Goal: Transaction & Acquisition: Download file/media

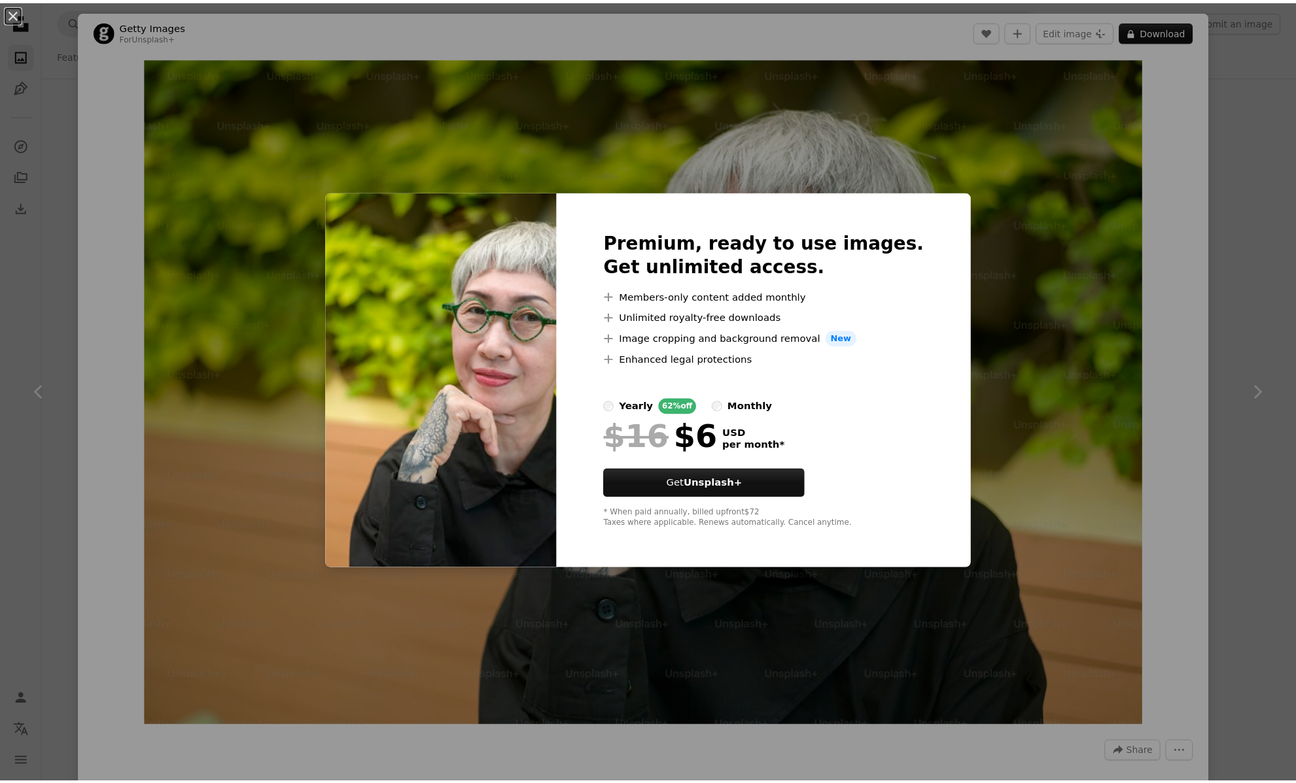
scroll to position [34, 0]
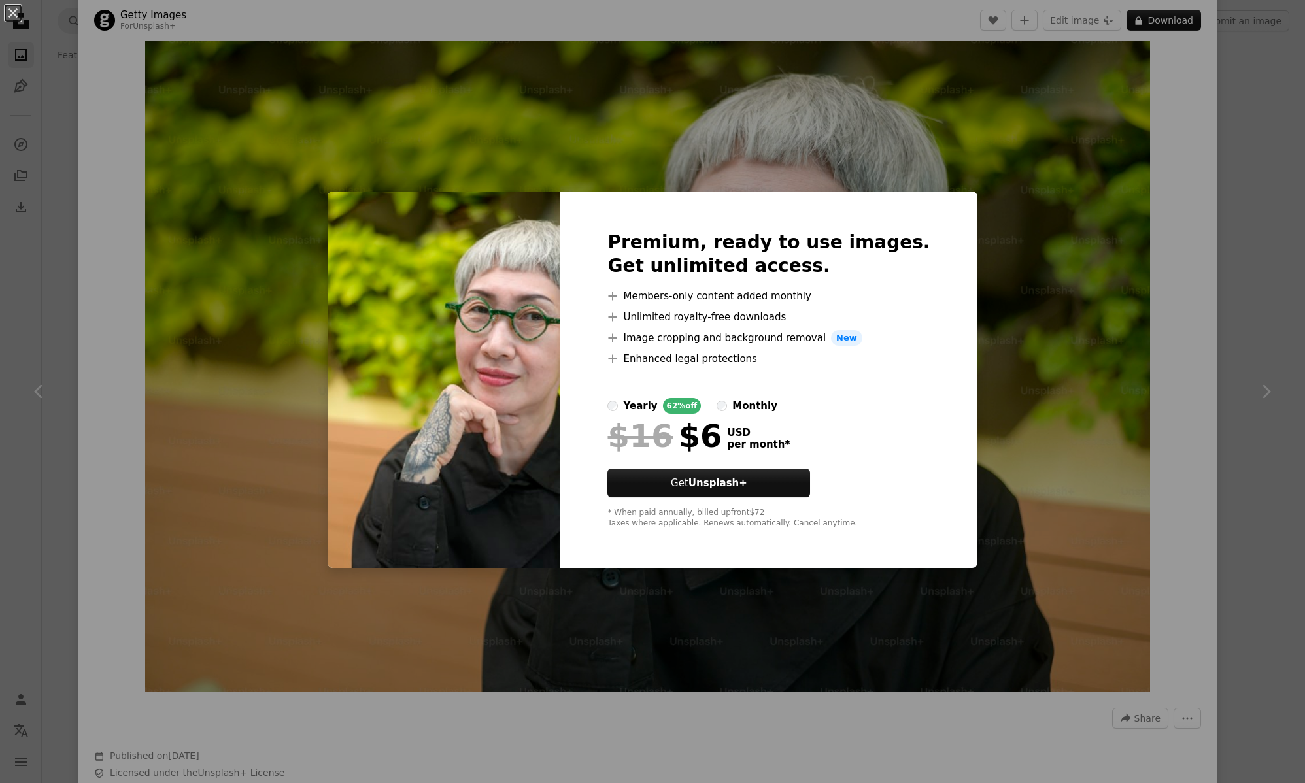
click at [1097, 305] on div "An X shape Premium, ready to use images. Get unlimited access. A plus sign Memb…" at bounding box center [652, 391] width 1305 height 783
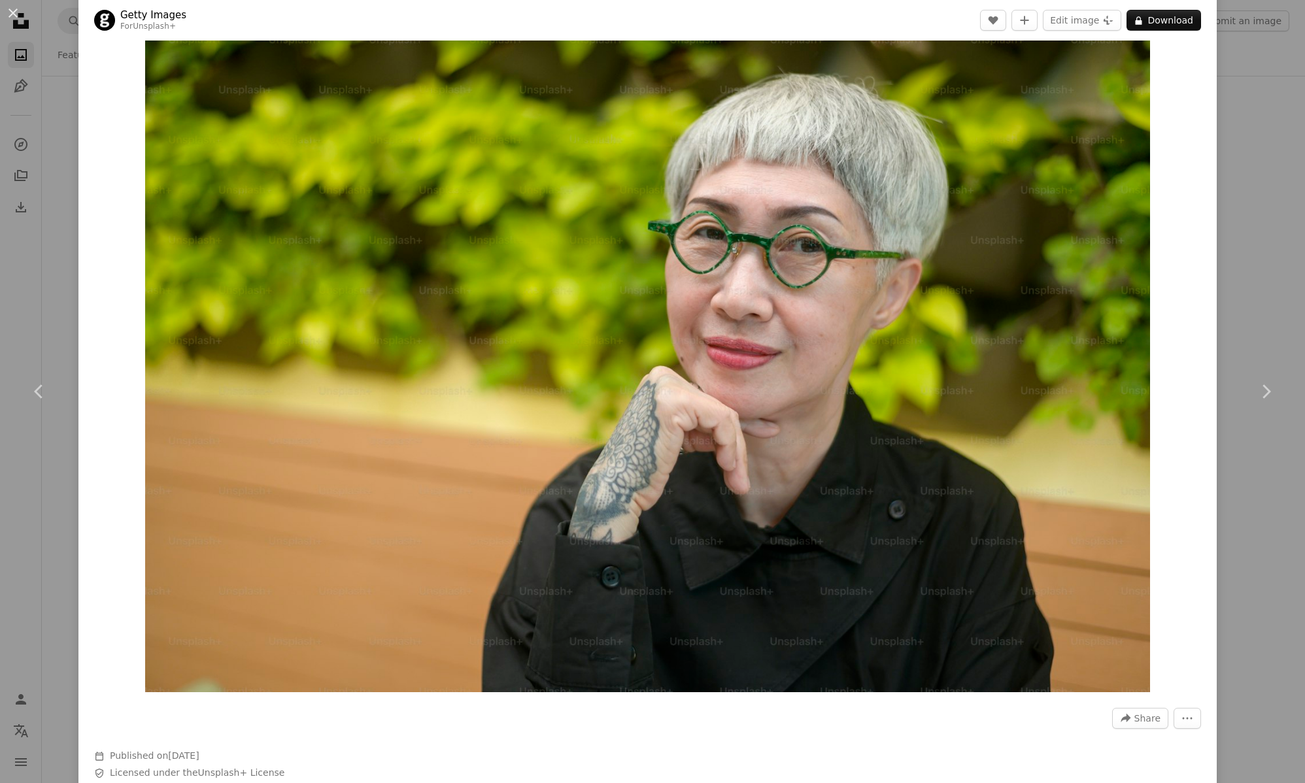
click at [1239, 184] on div "An X shape Chevron left Chevron right Getty Images For Unsplash+ A heart A plus…" at bounding box center [652, 391] width 1305 height 783
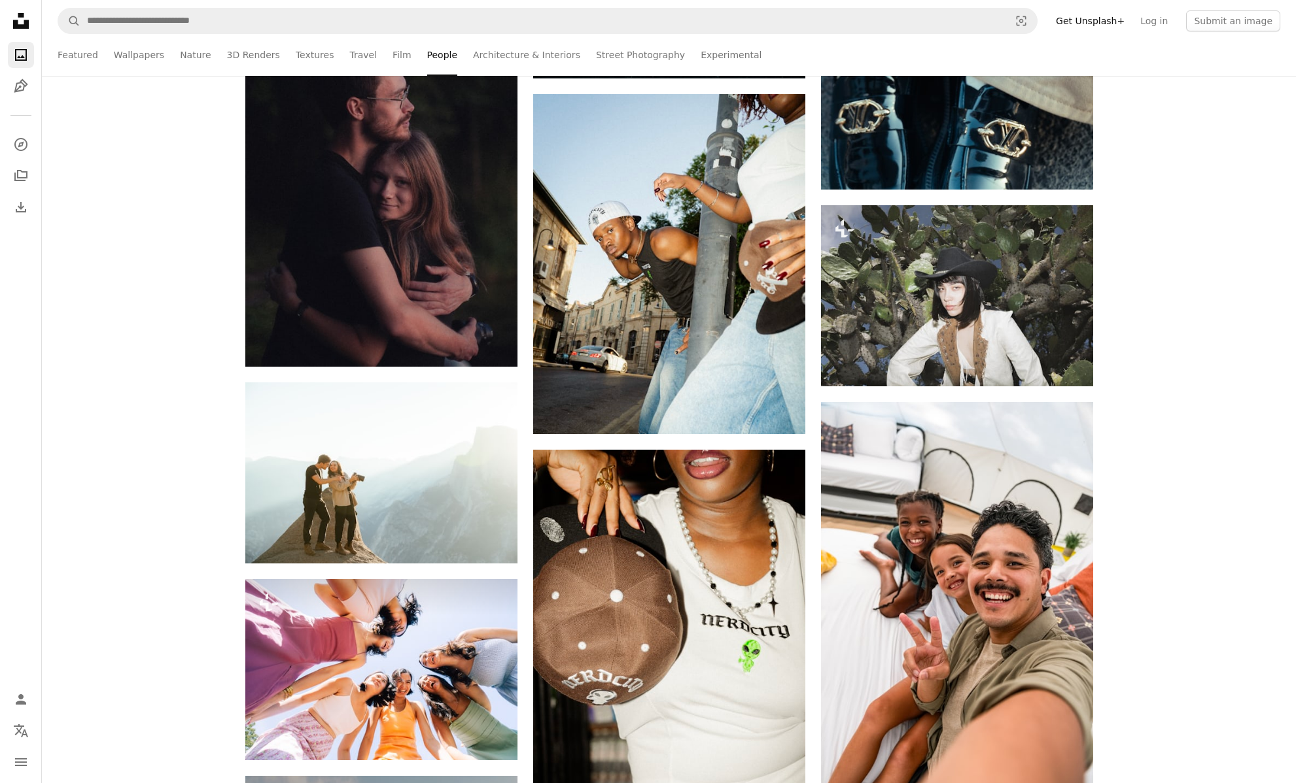
scroll to position [13947, 0]
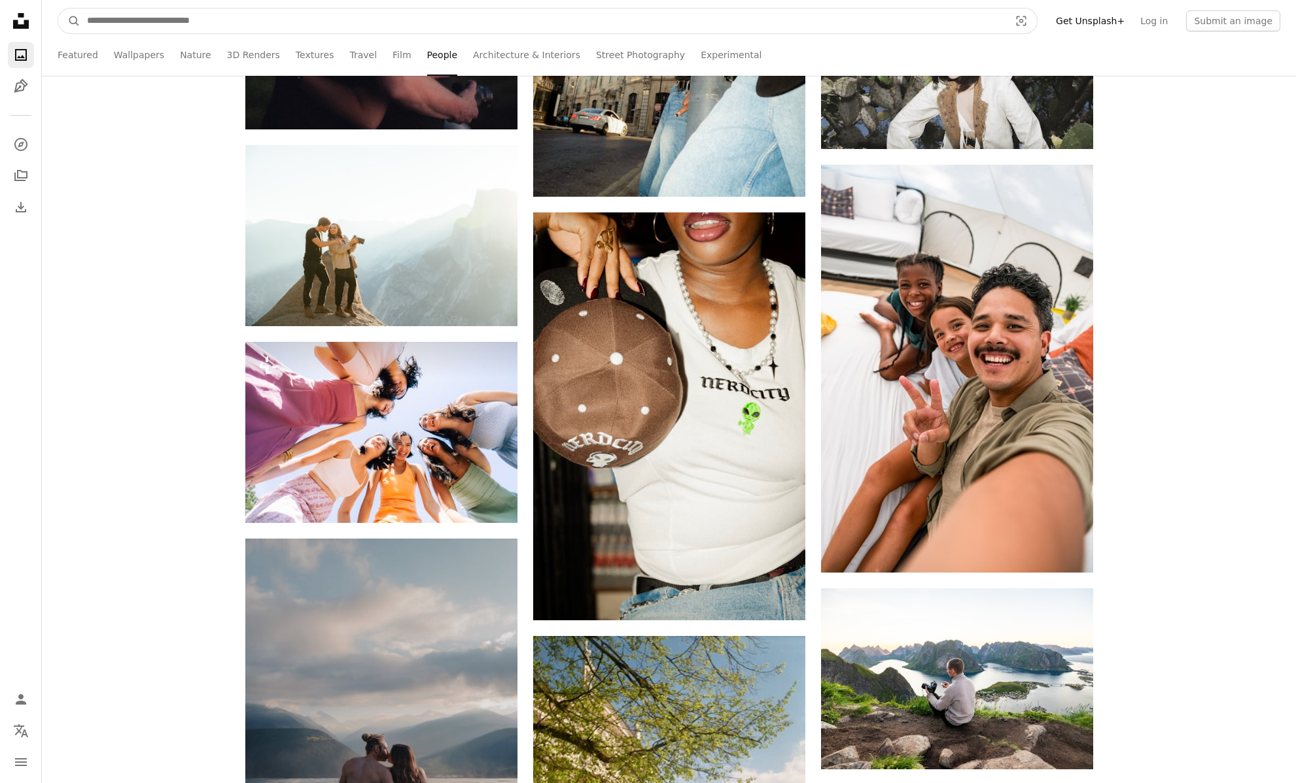
click at [267, 20] on input "Find visuals sitewide" at bounding box center [542, 21] width 925 height 25
type input "**********"
click button "A magnifying glass" at bounding box center [69, 21] width 22 height 25
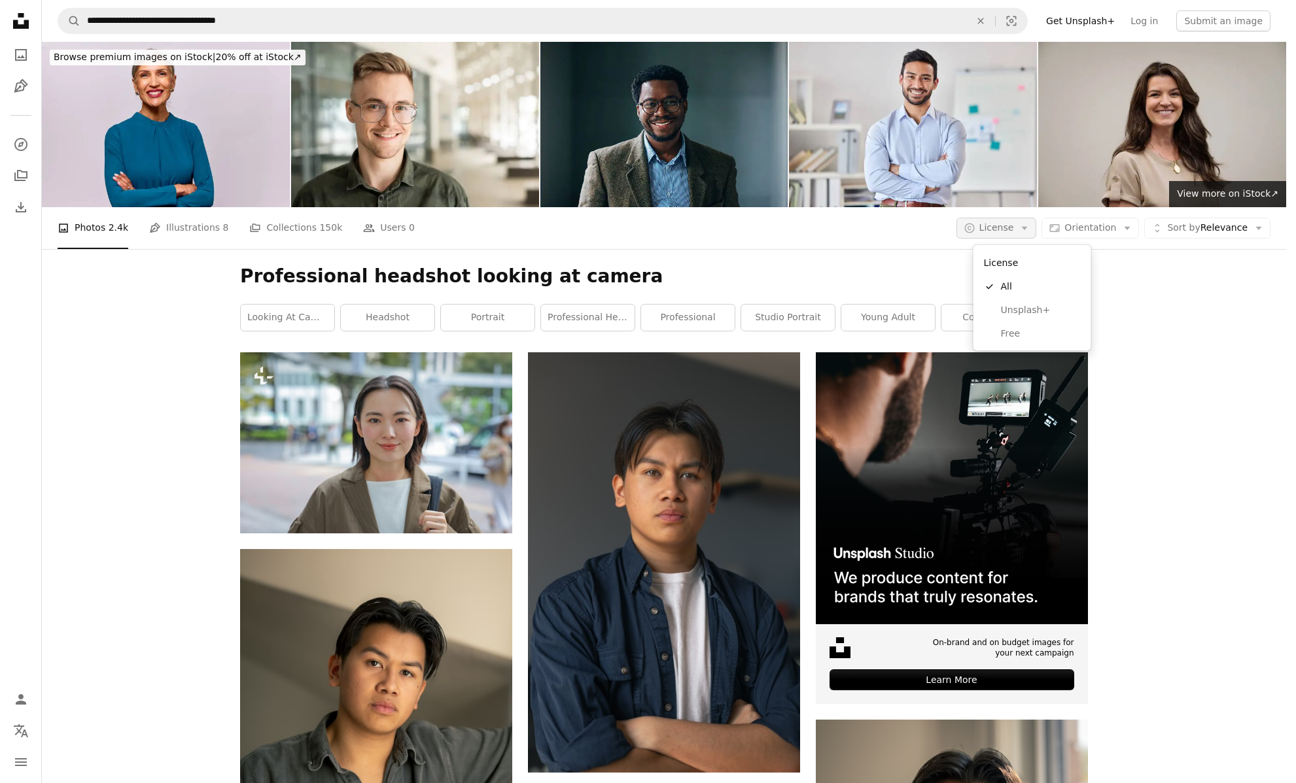
click at [1029, 229] on button "A copyright icon © License Arrow down" at bounding box center [996, 228] width 80 height 21
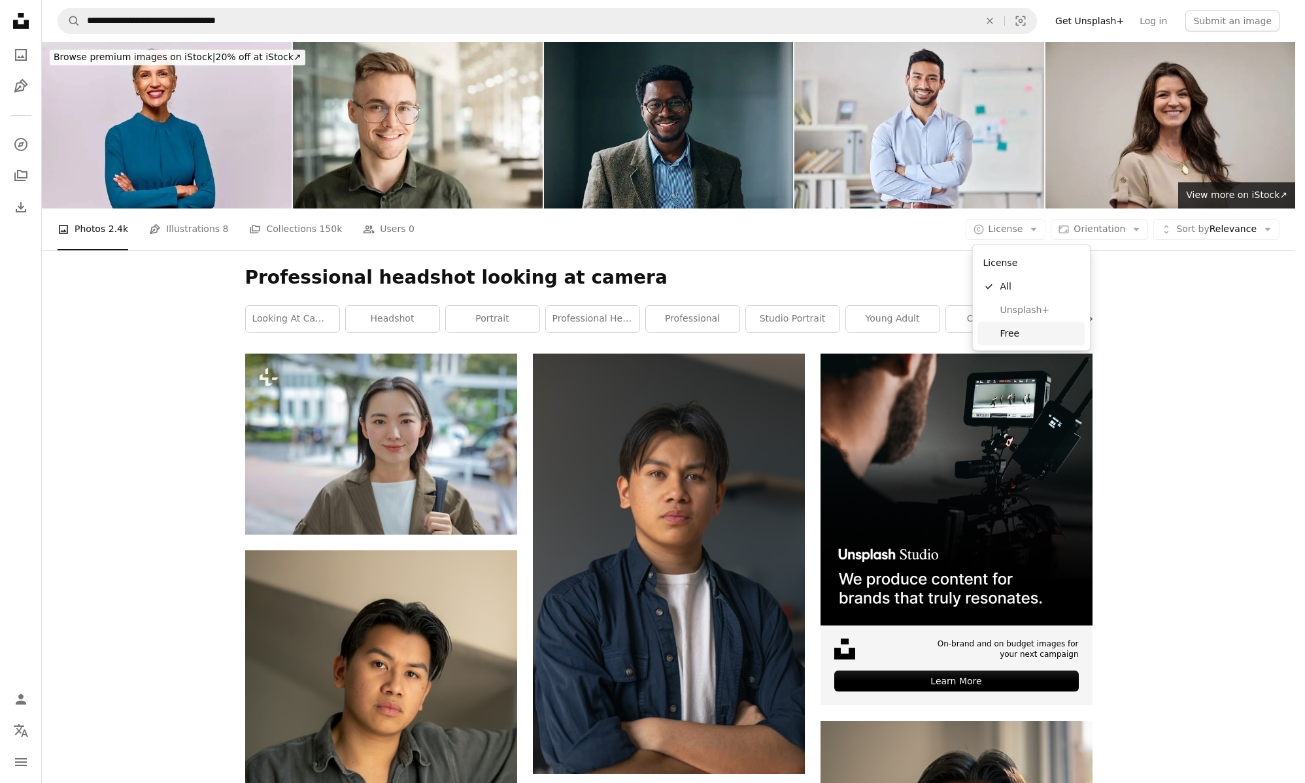
click at [1023, 326] on link "Free" at bounding box center [1031, 334] width 107 height 24
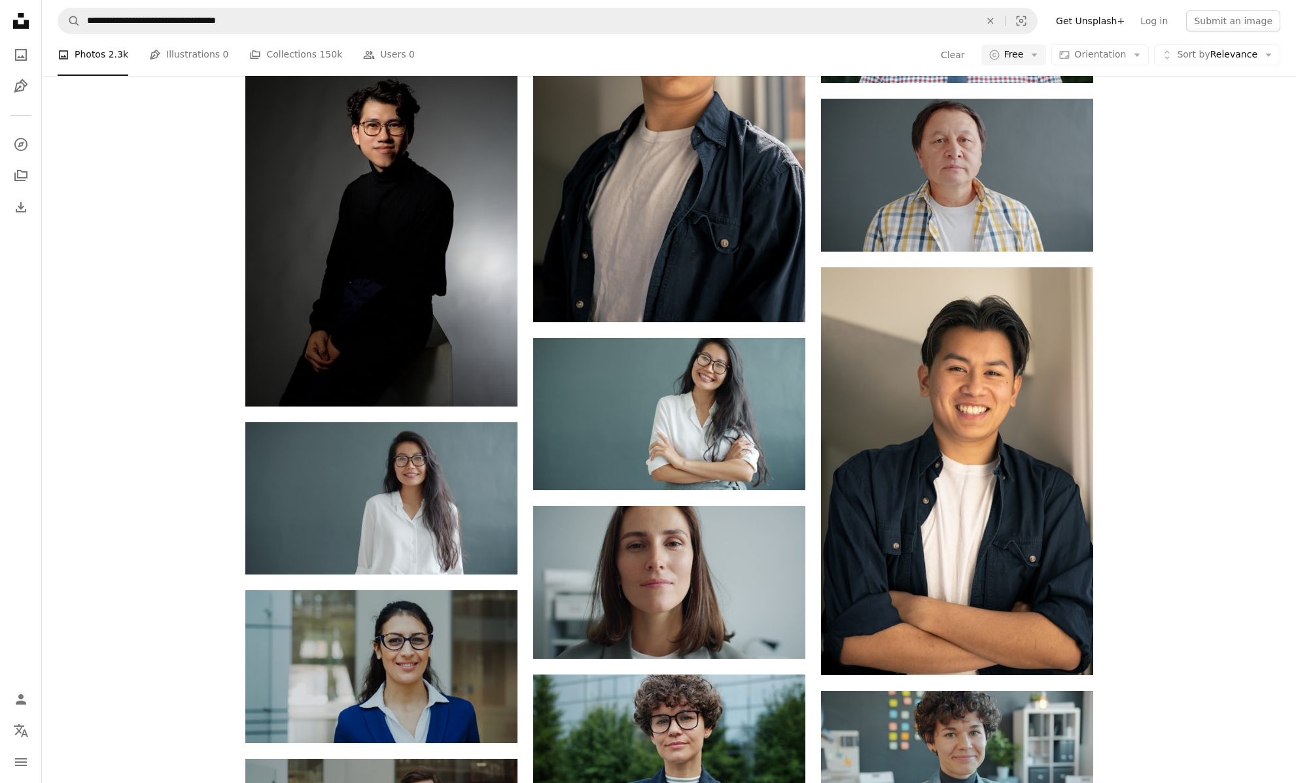
scroll to position [842, 0]
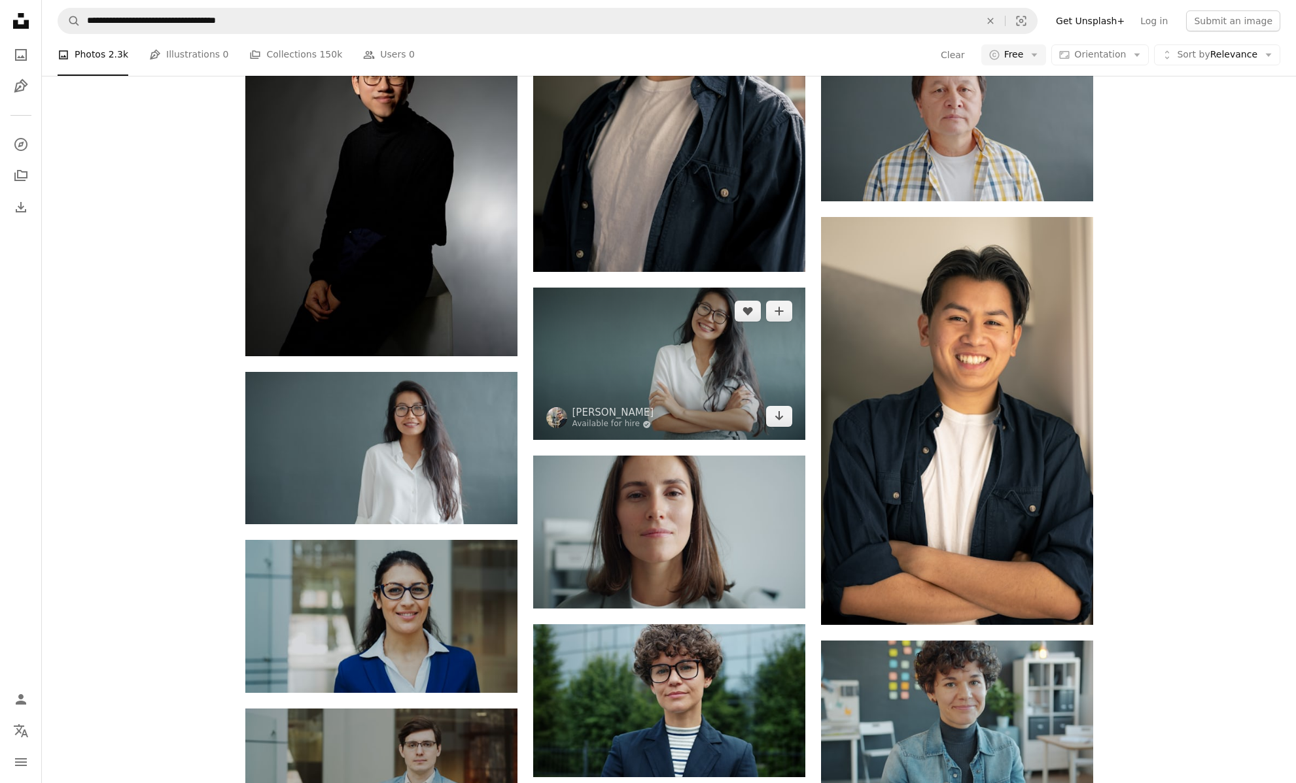
click at [706, 377] on img at bounding box center [669, 364] width 272 height 153
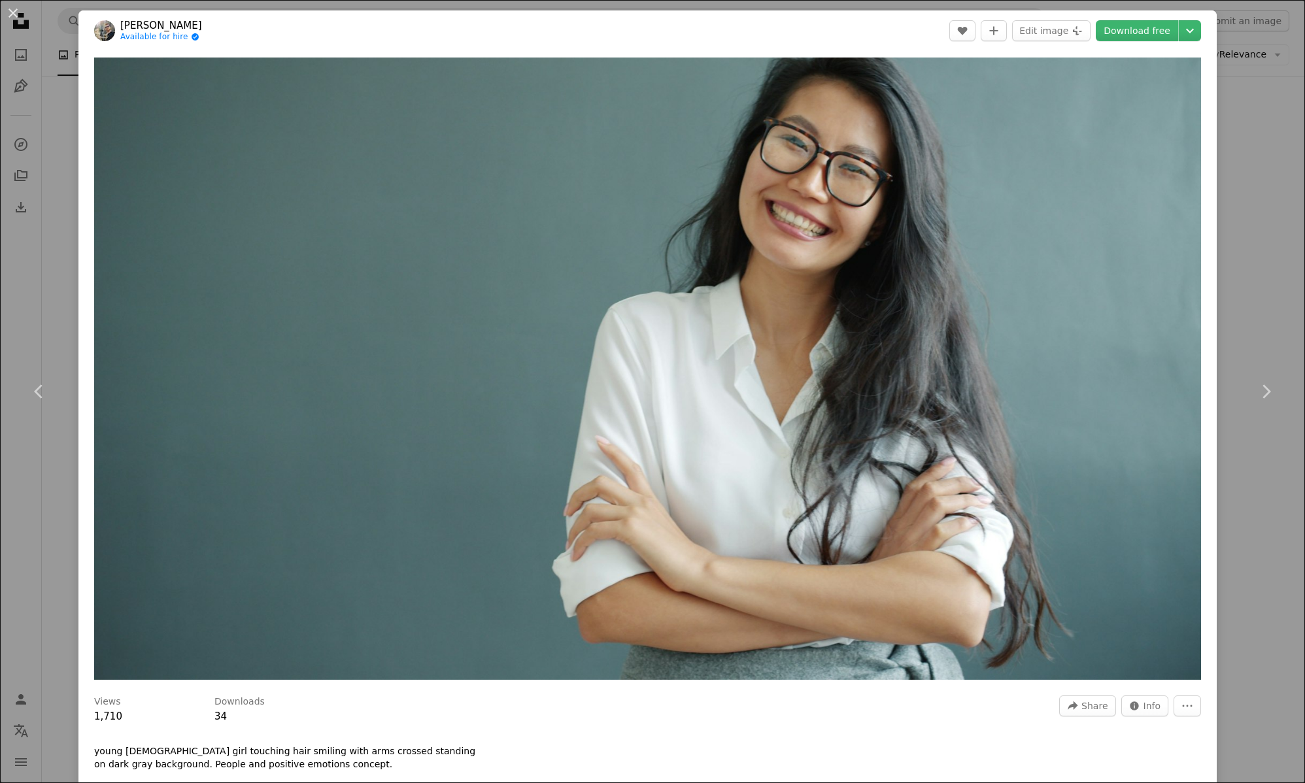
click at [58, 245] on div "An X shape Chevron left Chevron right [PERSON_NAME] Available for hire A checkm…" at bounding box center [652, 391] width 1305 height 783
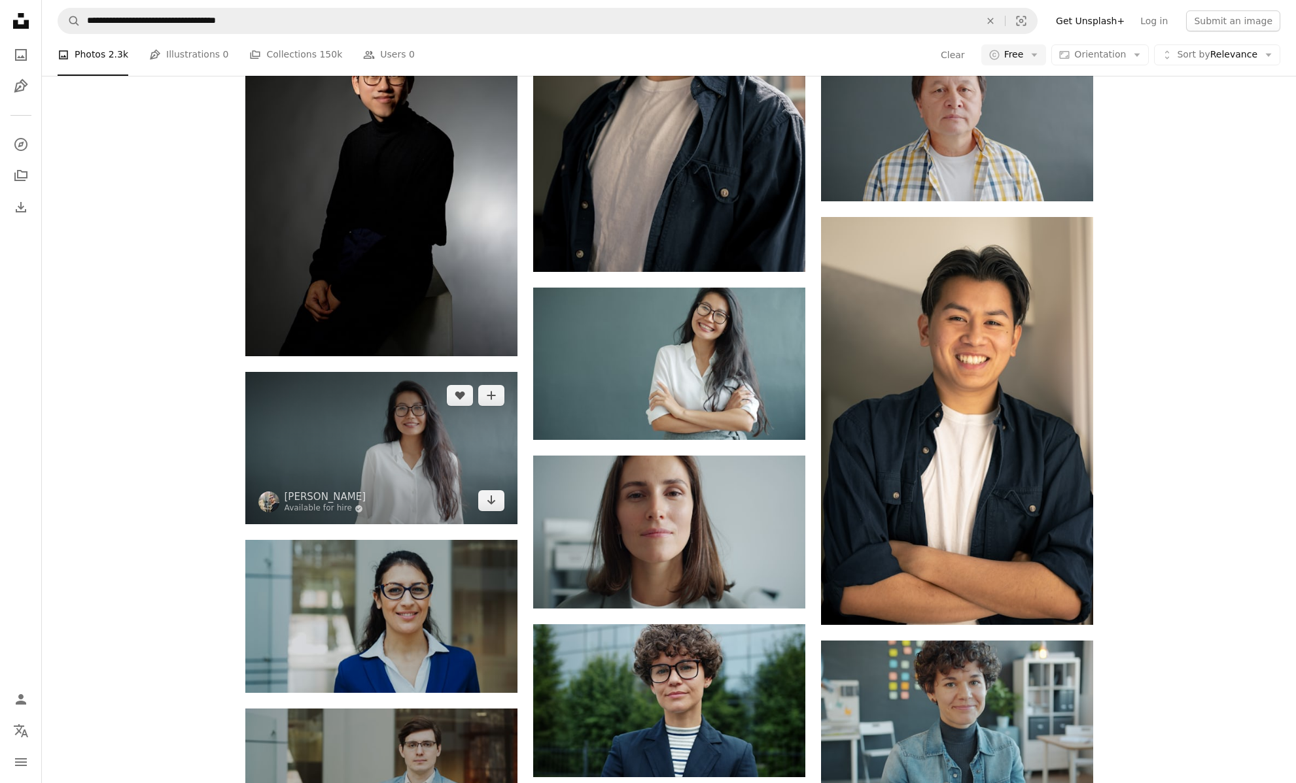
click at [390, 447] on img at bounding box center [381, 448] width 272 height 153
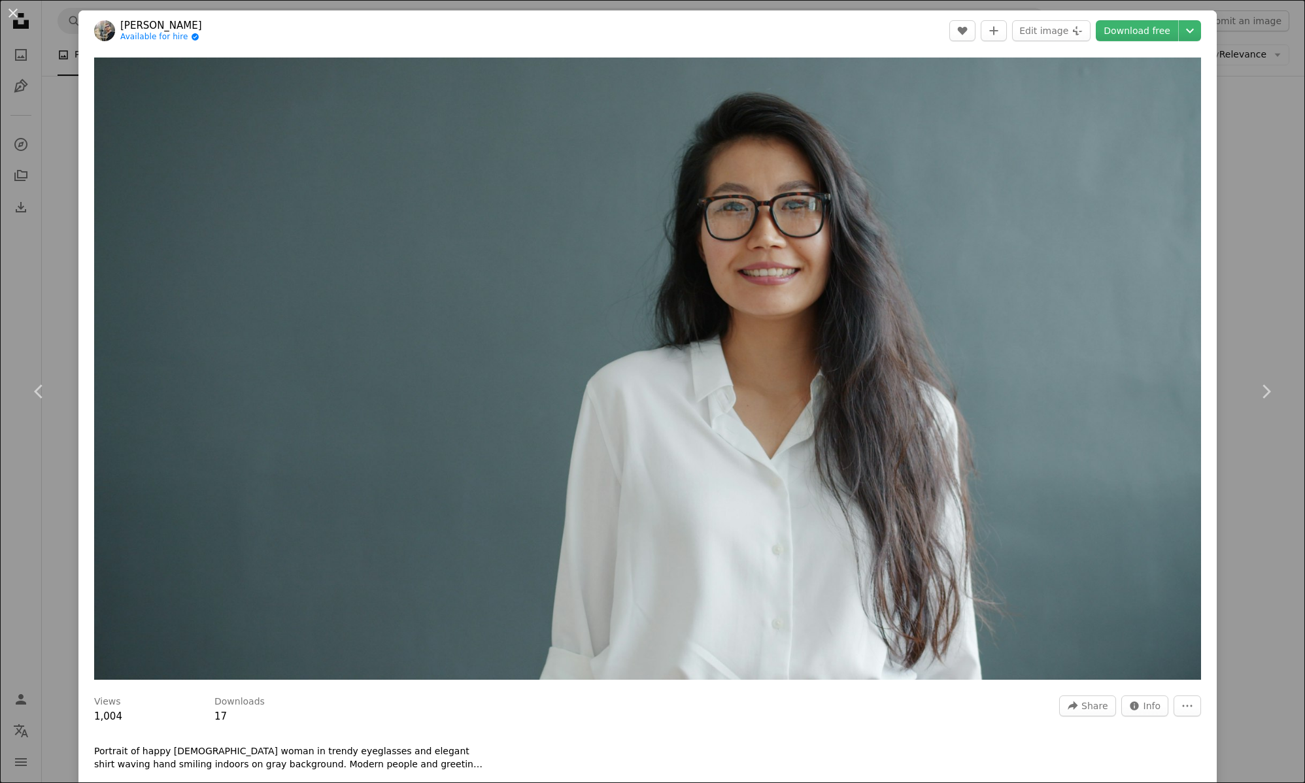
click at [1241, 175] on div "An X shape Chevron left Chevron right [PERSON_NAME] Available for hire A checkm…" at bounding box center [652, 391] width 1305 height 783
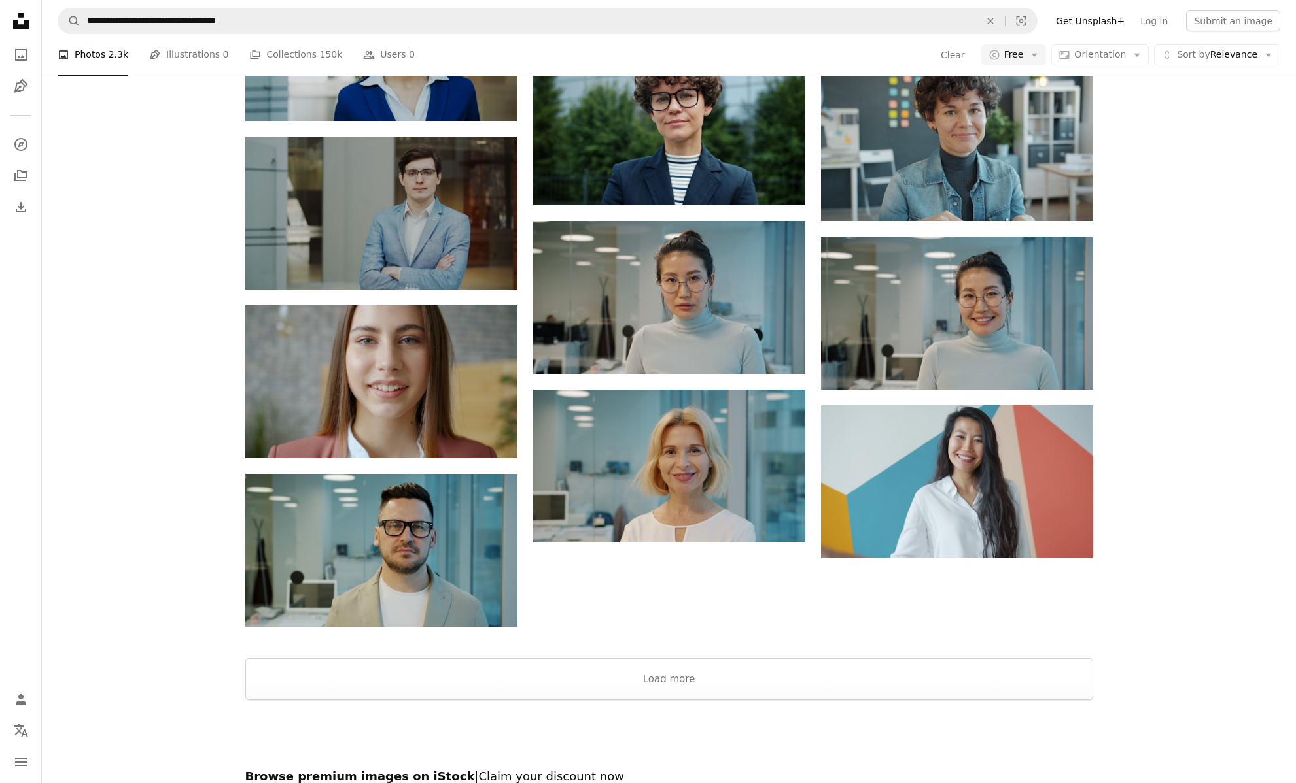
scroll to position [1418, 0]
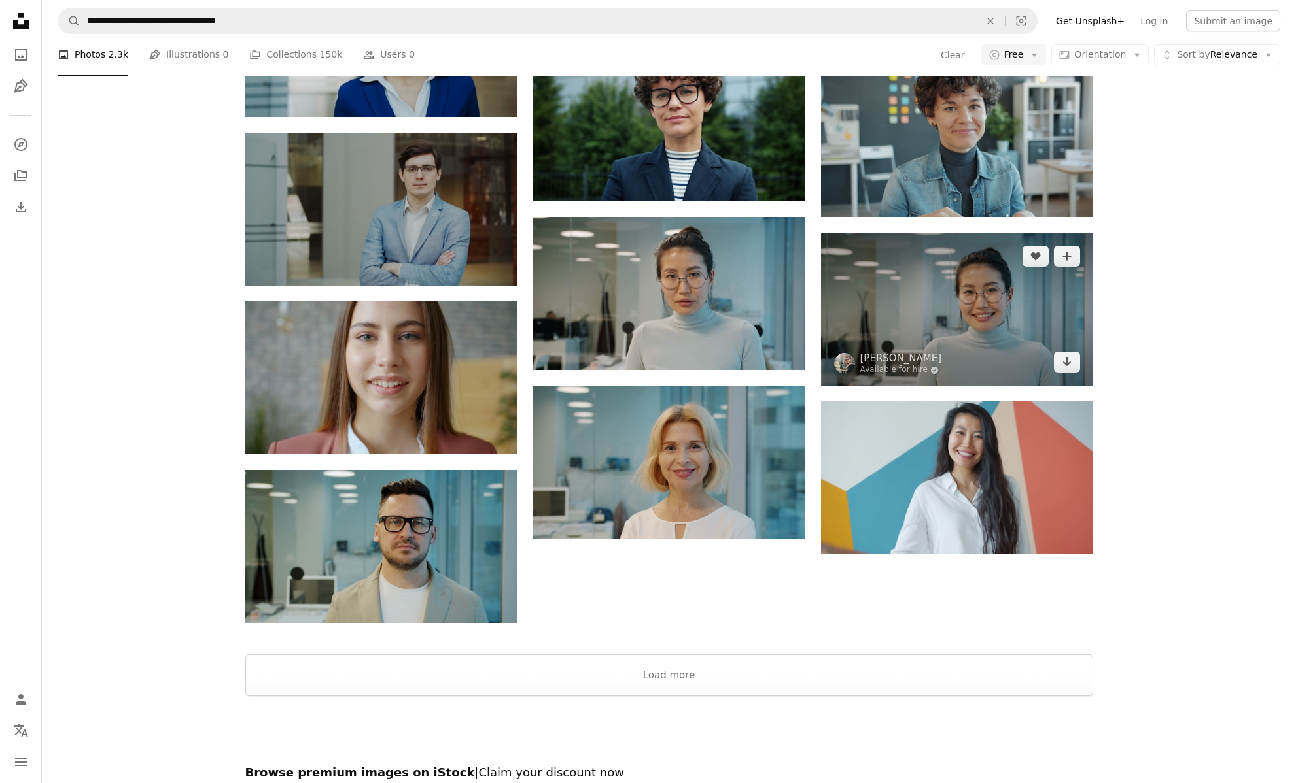
click at [1021, 337] on img at bounding box center [957, 309] width 272 height 153
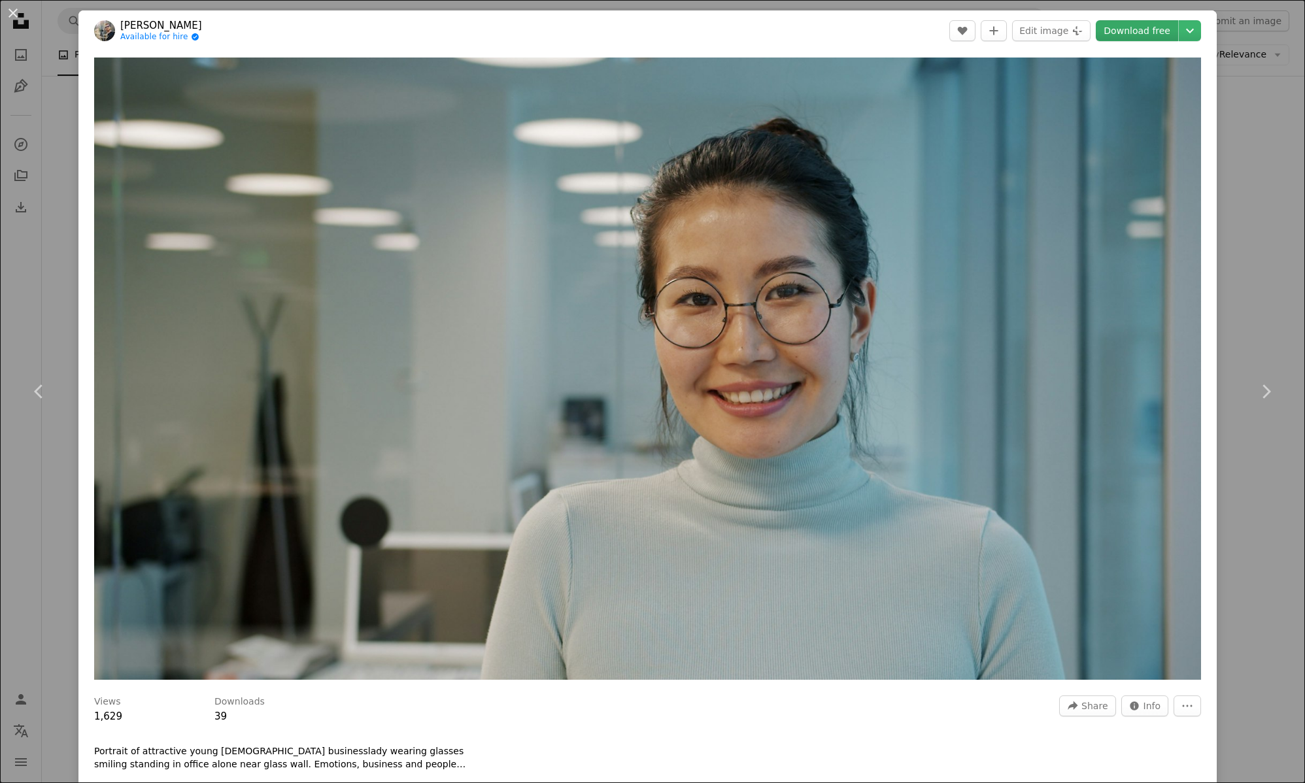
click at [1145, 31] on link "Download free" at bounding box center [1137, 30] width 82 height 21
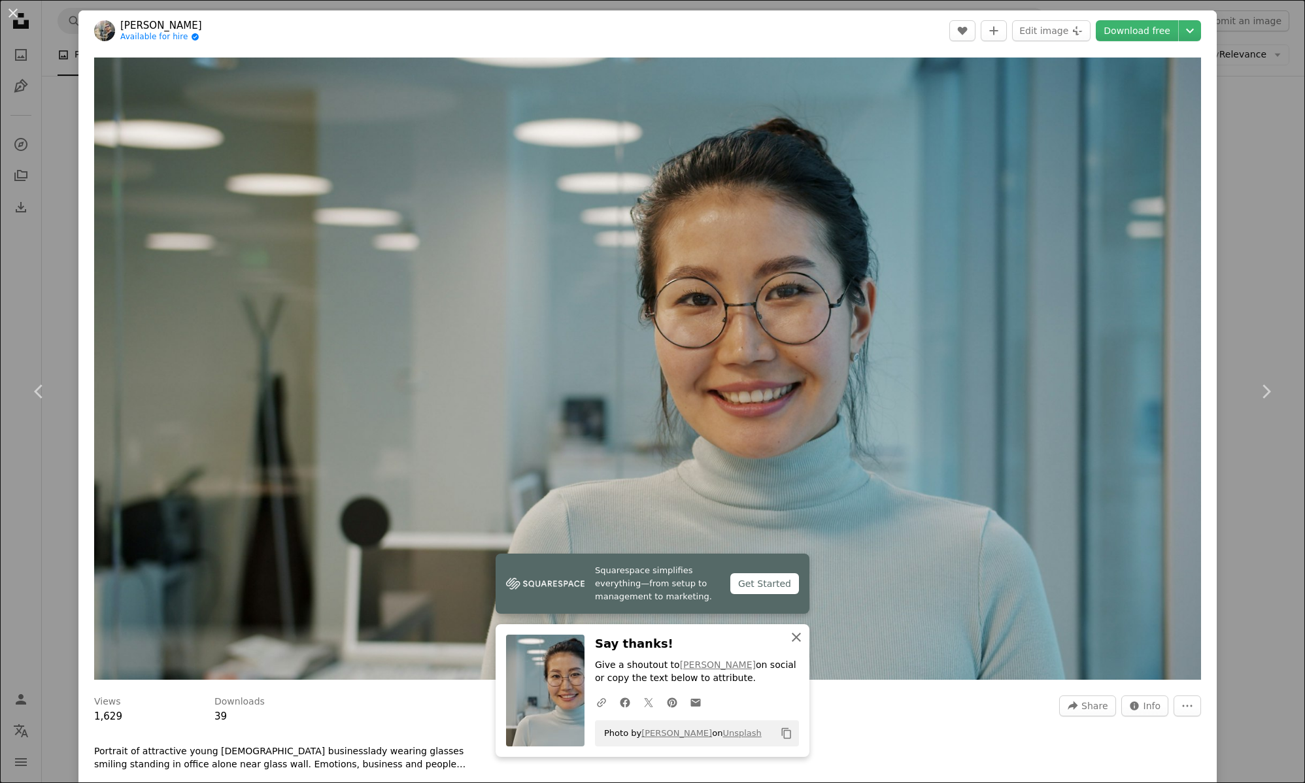
click at [791, 634] on icon "An X shape" at bounding box center [797, 638] width 16 height 16
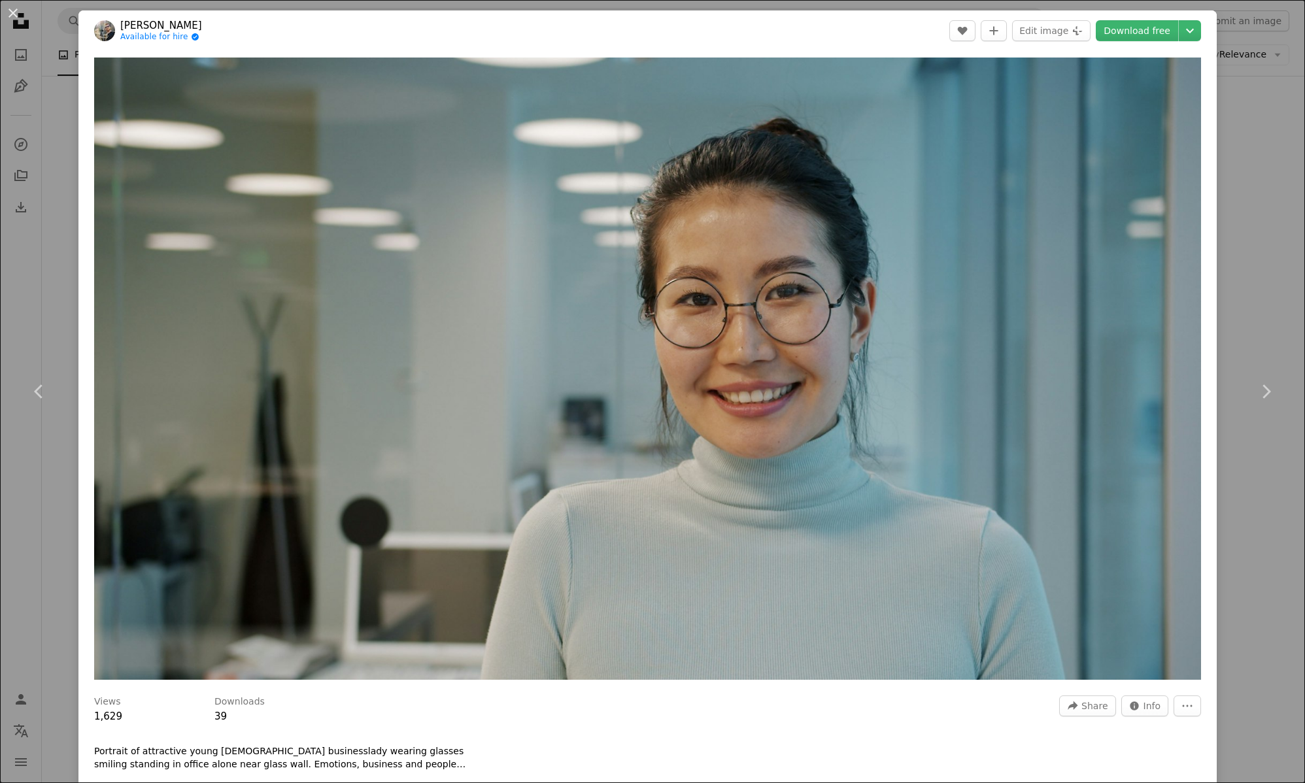
click at [1284, 170] on div "An X shape Chevron left Chevron right [PERSON_NAME] Available for hire A checkm…" at bounding box center [652, 391] width 1305 height 783
